Goal: Find specific fact: Find specific fact

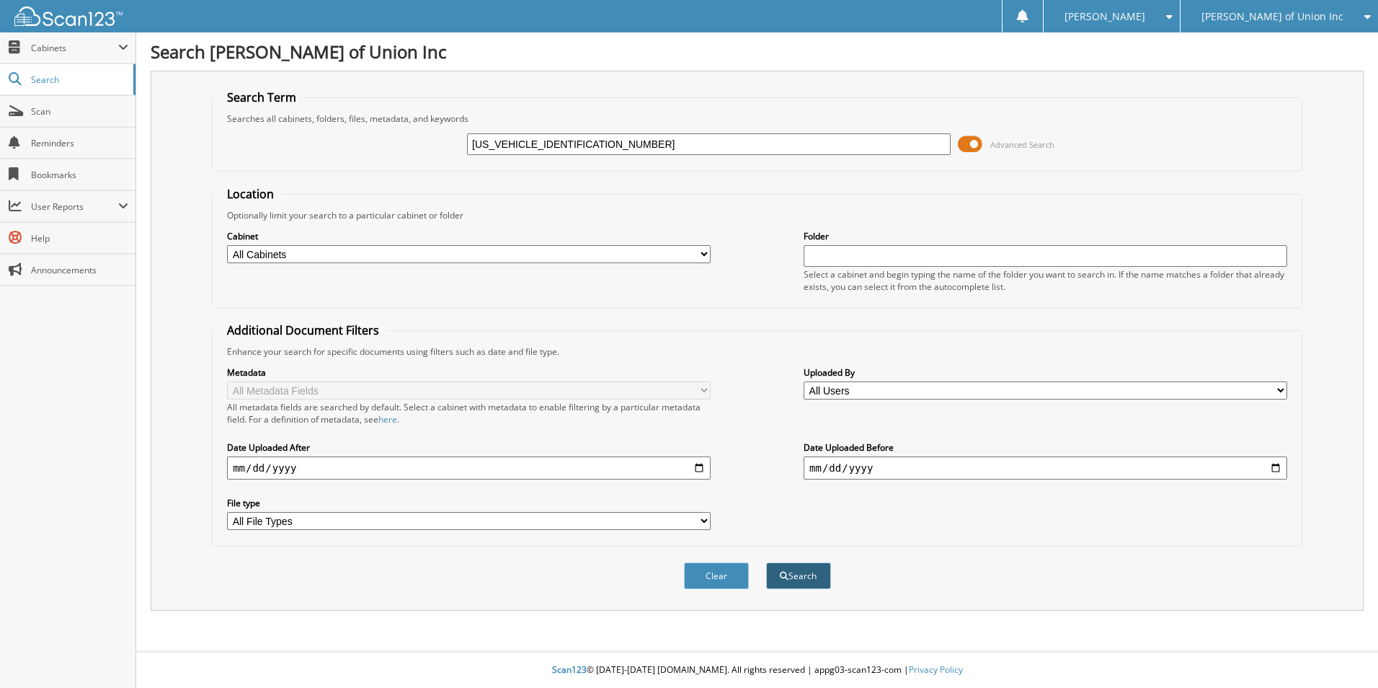
type input "[US_VEHICLE_IDENTIFICATION_NUMBER]"
click at [805, 576] on button "Search" at bounding box center [798, 575] width 65 height 27
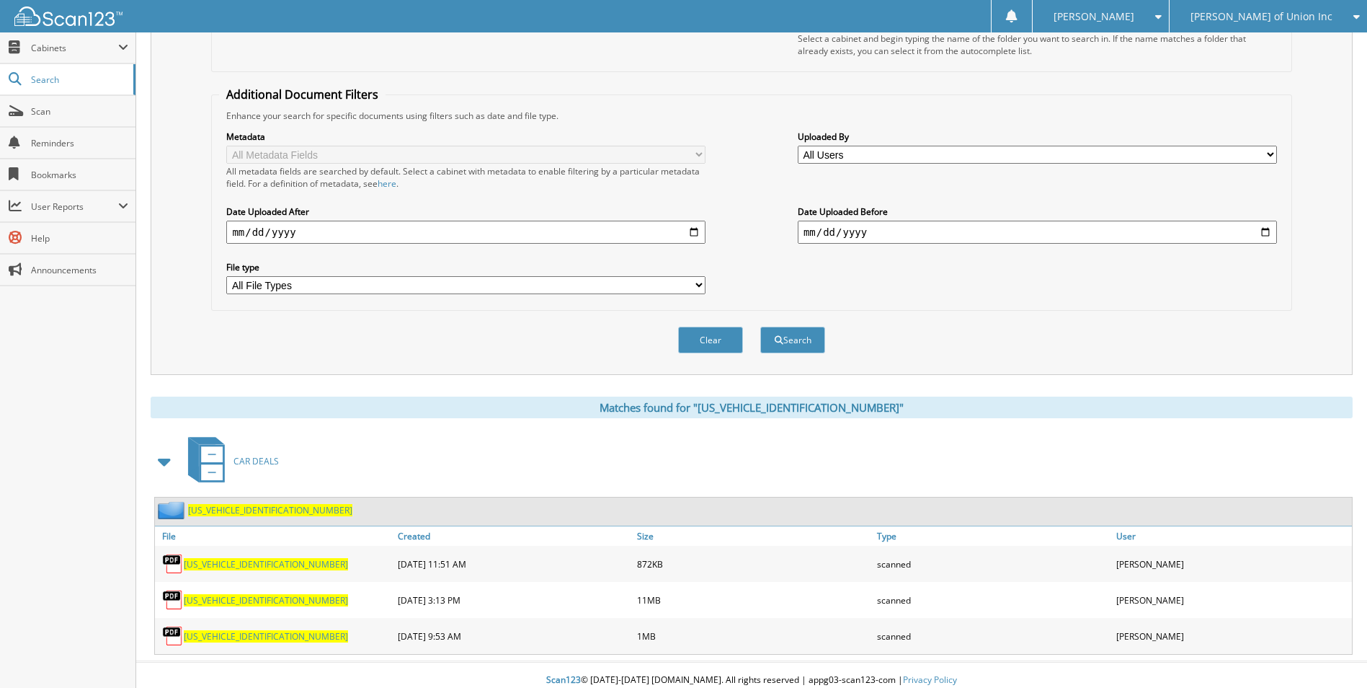
scroll to position [246, 0]
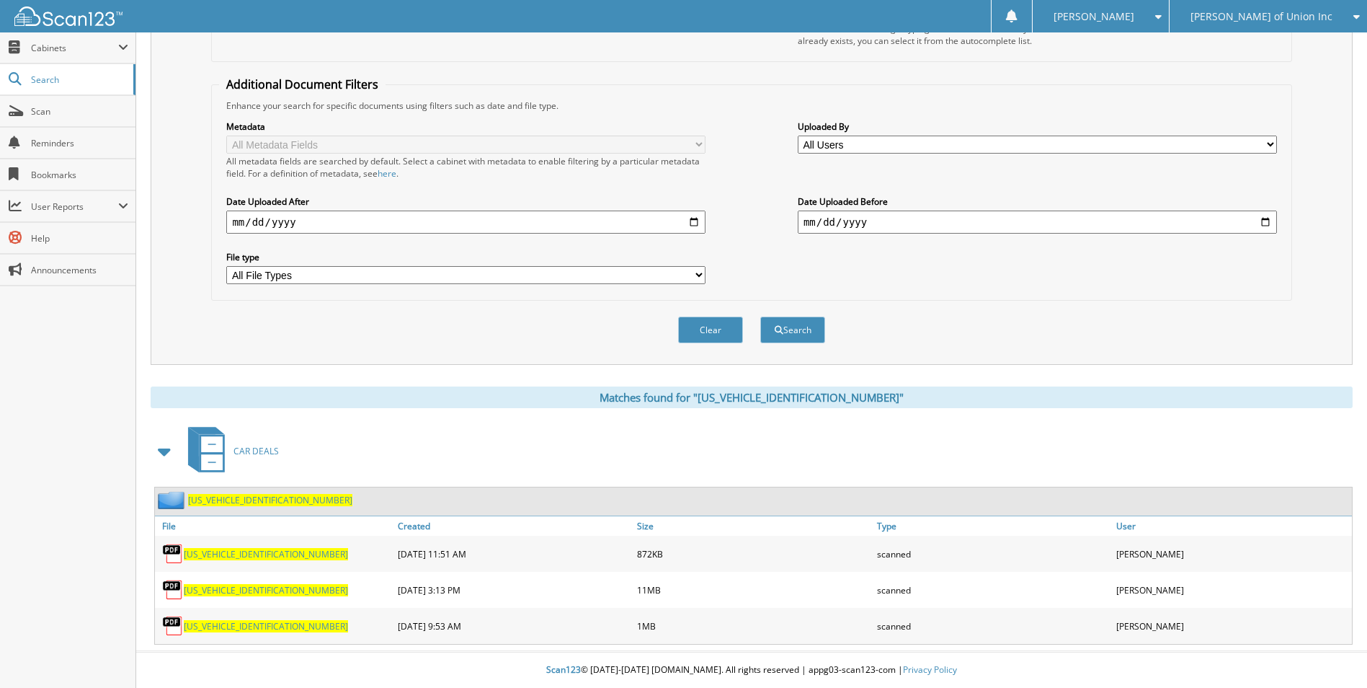
click at [229, 623] on span "[US_VEHICLE_IDENTIFICATION_NUMBER]" at bounding box center [266, 626] width 164 height 12
click at [252, 628] on span "[US_VEHICLE_IDENTIFICATION_NUMBER]" at bounding box center [266, 626] width 164 height 12
click at [267, 556] on span "[US_VEHICLE_IDENTIFICATION_NUMBER]" at bounding box center [266, 554] width 164 height 12
click at [255, 593] on span "[US_VEHICLE_IDENTIFICATION_NUMBER]" at bounding box center [266, 590] width 164 height 12
